Goal: Information Seeking & Learning: Learn about a topic

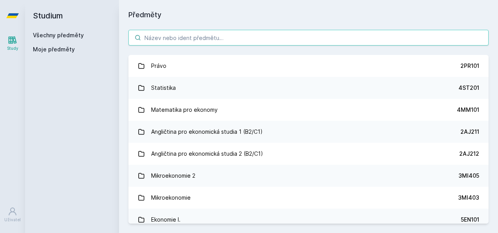
click at [186, 42] on input "search" at bounding box center [308, 38] width 360 height 16
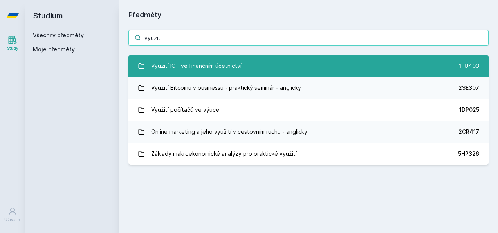
type input "využit"
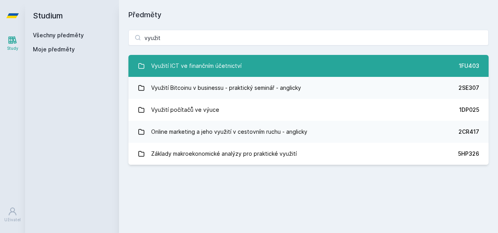
click at [221, 68] on div "Využití ICT ve finančním účetnictví" at bounding box center [196, 66] width 90 height 16
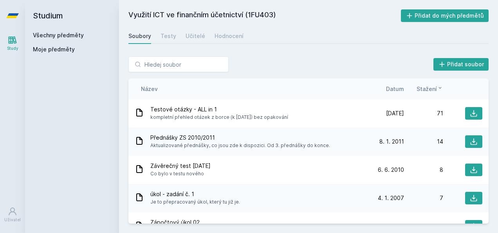
click at [396, 88] on span "Datum" at bounding box center [395, 89] width 18 height 8
click at [193, 34] on div "Učitelé" at bounding box center [196, 36] width 20 height 8
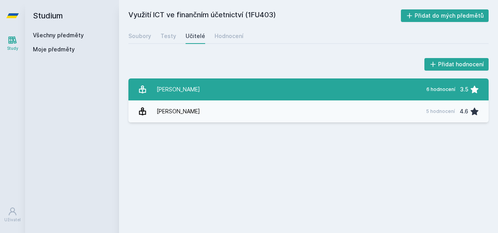
click at [193, 96] on link "Hora [PERSON_NAME] 6 hodnocení 3.5" at bounding box center [308, 89] width 360 height 22
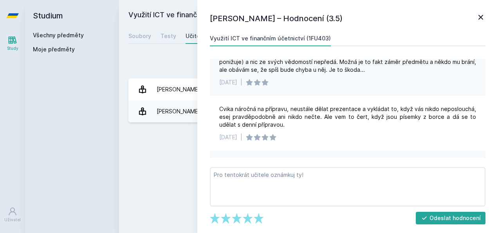
scroll to position [175, 0]
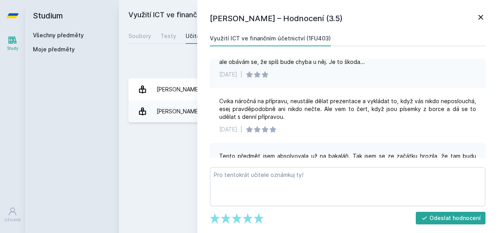
click at [478, 19] on icon at bounding box center [480, 17] width 9 height 9
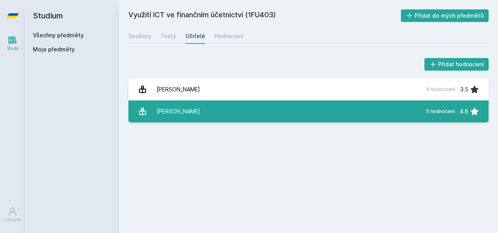
click at [181, 110] on div "[PERSON_NAME]" at bounding box center [178, 111] width 43 height 16
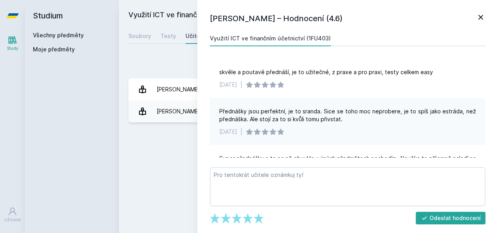
click at [482, 16] on icon at bounding box center [481, 17] width 5 height 5
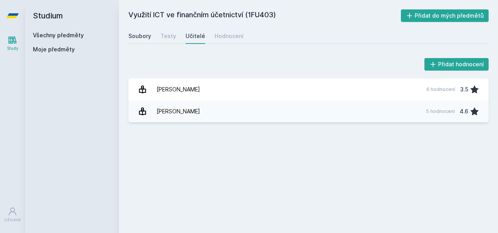
click at [146, 33] on div "Soubory" at bounding box center [139, 36] width 23 height 8
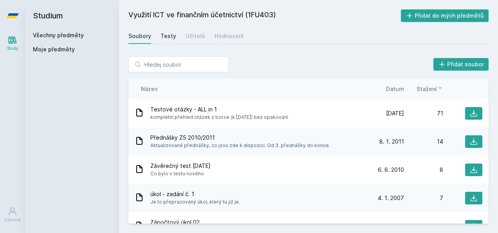
click at [171, 32] on div "Testy" at bounding box center [169, 36] width 16 height 8
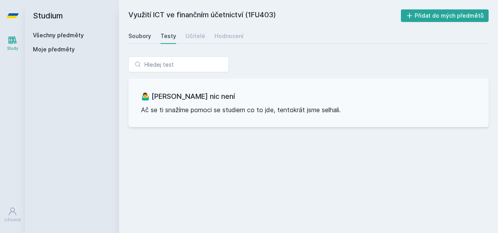
click at [130, 36] on div "Soubory" at bounding box center [139, 36] width 23 height 8
